Goal: Find specific page/section: Locate a particular part of the current website

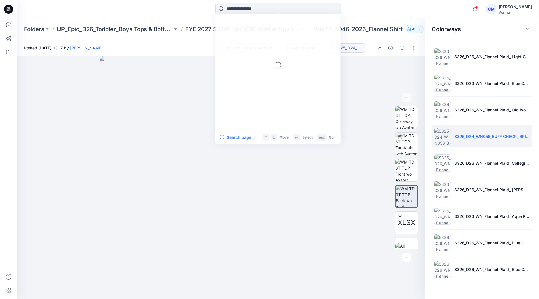
scroll to position [7, 0]
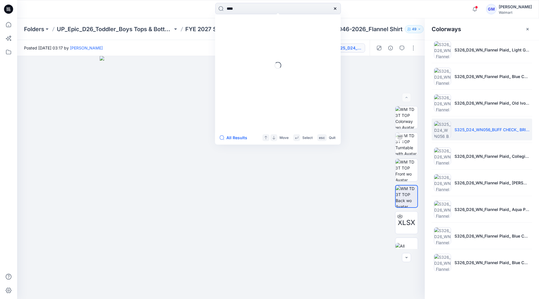
type input "****"
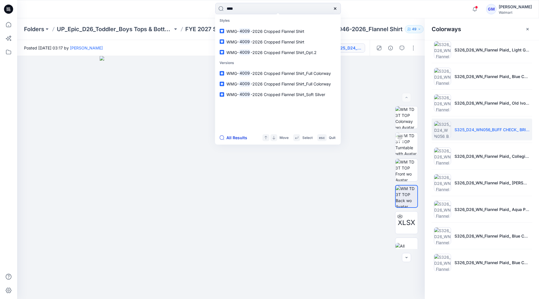
click at [237, 139] on button "All Results" at bounding box center [235, 137] width 31 height 7
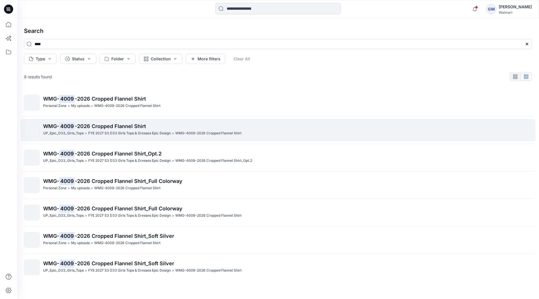
click at [121, 131] on p "FYE 2027 S3 D33 Girls Tops & Dresses Epic Design" at bounding box center [129, 133] width 83 height 6
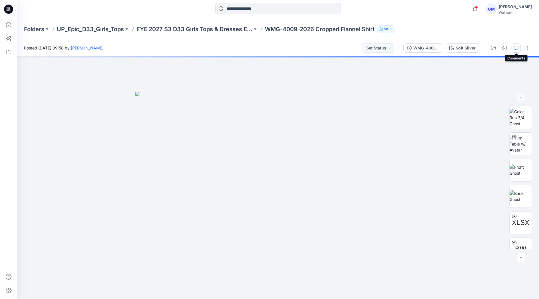
click at [515, 50] on icon "button" at bounding box center [516, 48] width 5 height 5
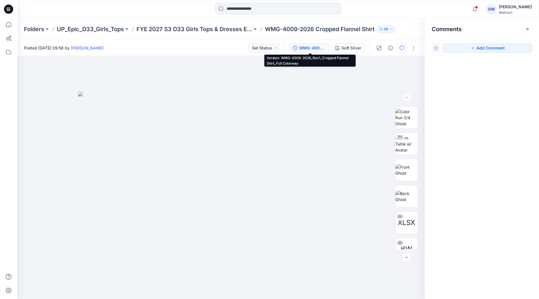
click at [315, 46] on div "WMG-4009-2026_Rev1_Cropped Flannel Shirt_Full Colorway" at bounding box center [312, 48] width 26 height 6
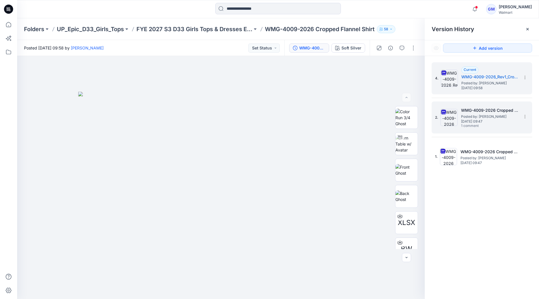
click at [488, 109] on h5 "WMG-4009-2026 Cropped Flannel Shirt_Full Colorway" at bounding box center [489, 110] width 57 height 7
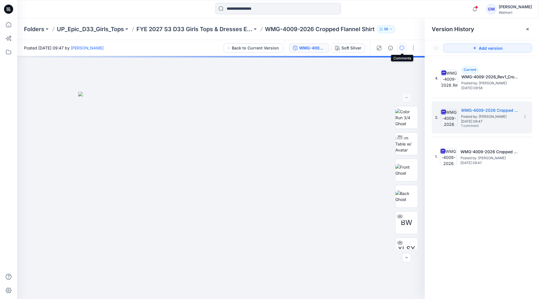
click at [404, 48] on icon "button" at bounding box center [402, 48] width 5 height 5
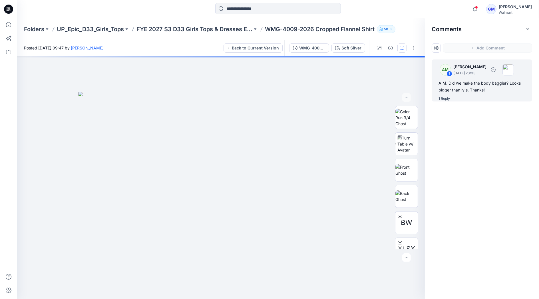
click at [468, 90] on div "A.M. Did we make the body baggier? Looks bigger than ly's. Thanks!" at bounding box center [482, 87] width 87 height 14
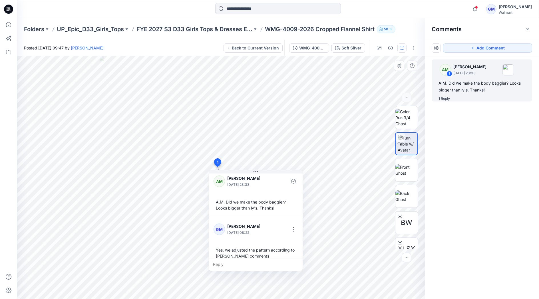
scroll to position [10, 0]
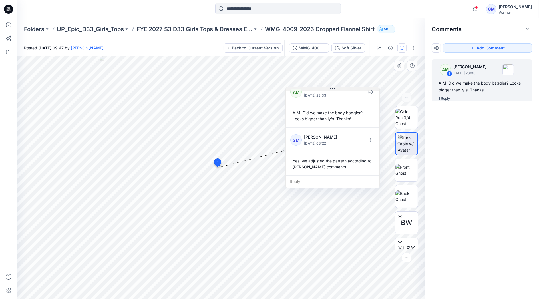
drag, startPoint x: 257, startPoint y: 173, endPoint x: 334, endPoint y: 91, distance: 113.0
click at [334, 91] on div "AM [PERSON_NAME] [DATE] 23:33 A.M. Did we make the body baggier? Looks bigger t…" at bounding box center [333, 137] width 94 height 101
